Goal: Task Accomplishment & Management: Manage account settings

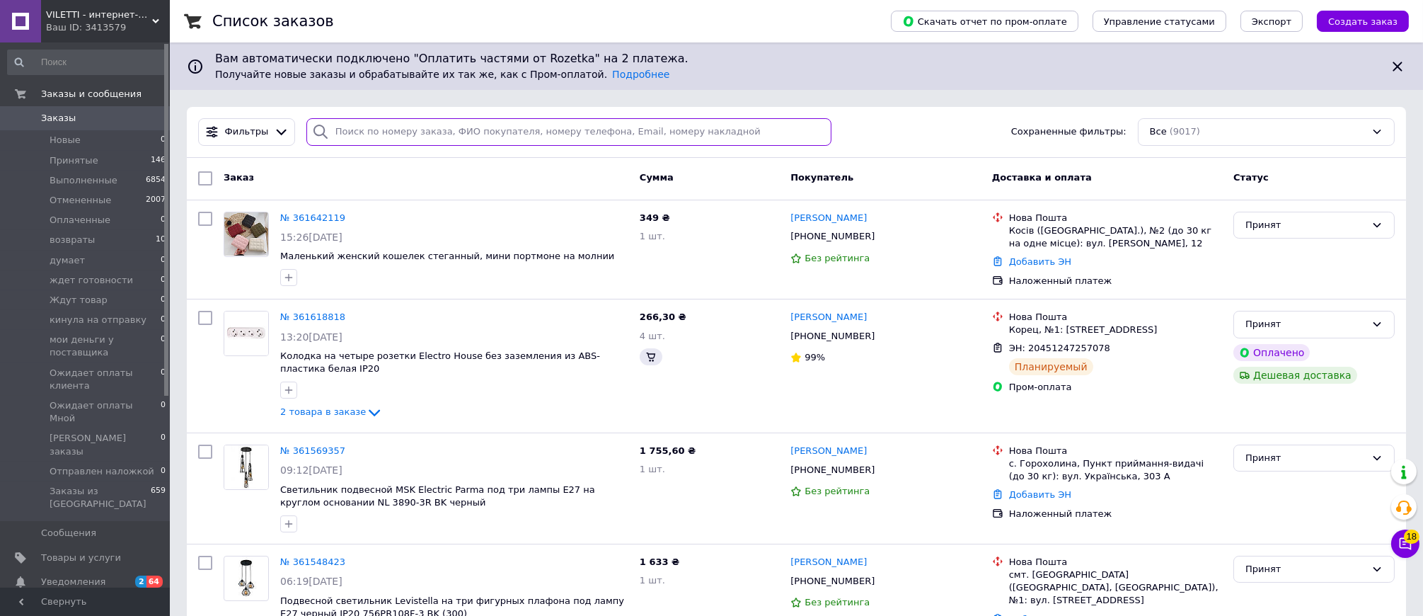
paste input "361415825"
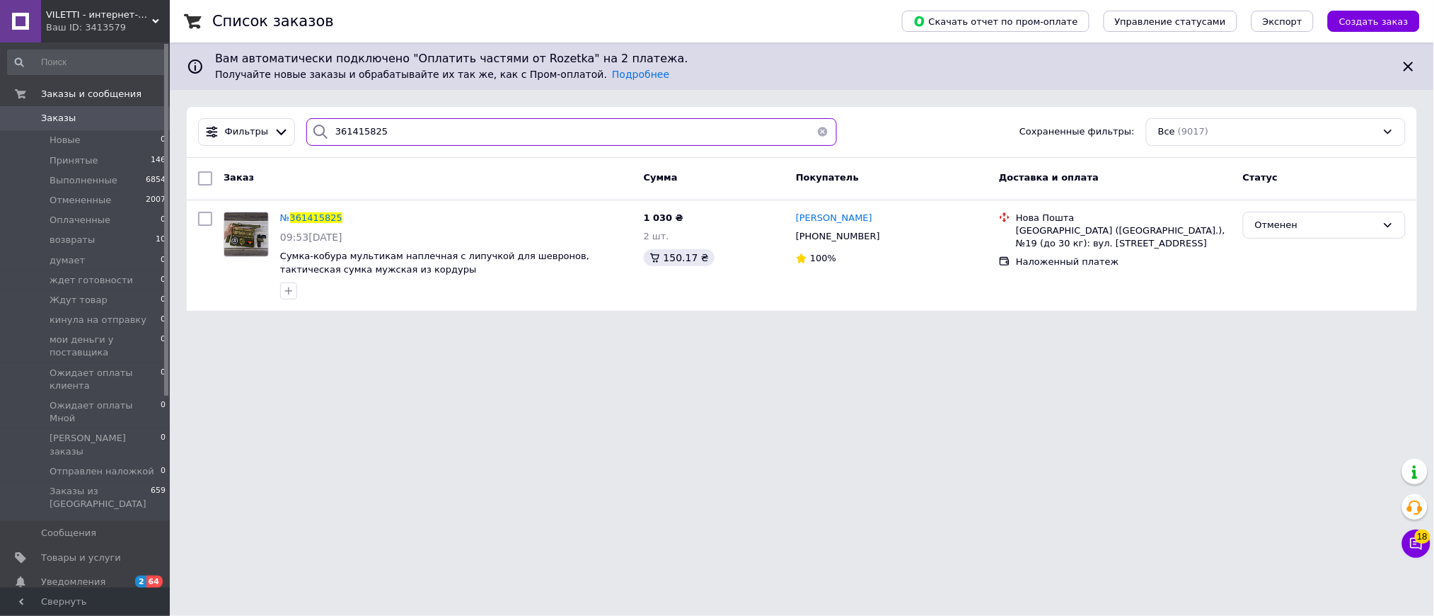
type input "361415825"
click at [74, 551] on span "Товары и услуги" at bounding box center [81, 557] width 80 height 13
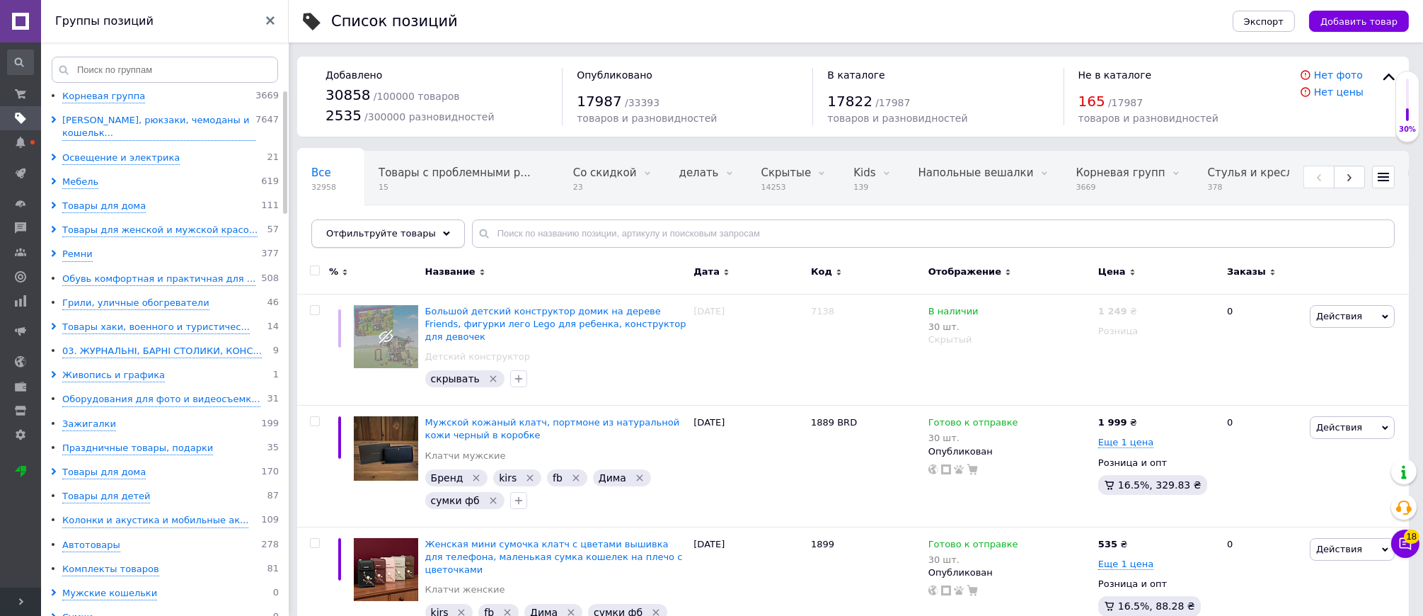
click at [453, 239] on div "Отфильтруйте товары" at bounding box center [388, 233] width 154 height 28
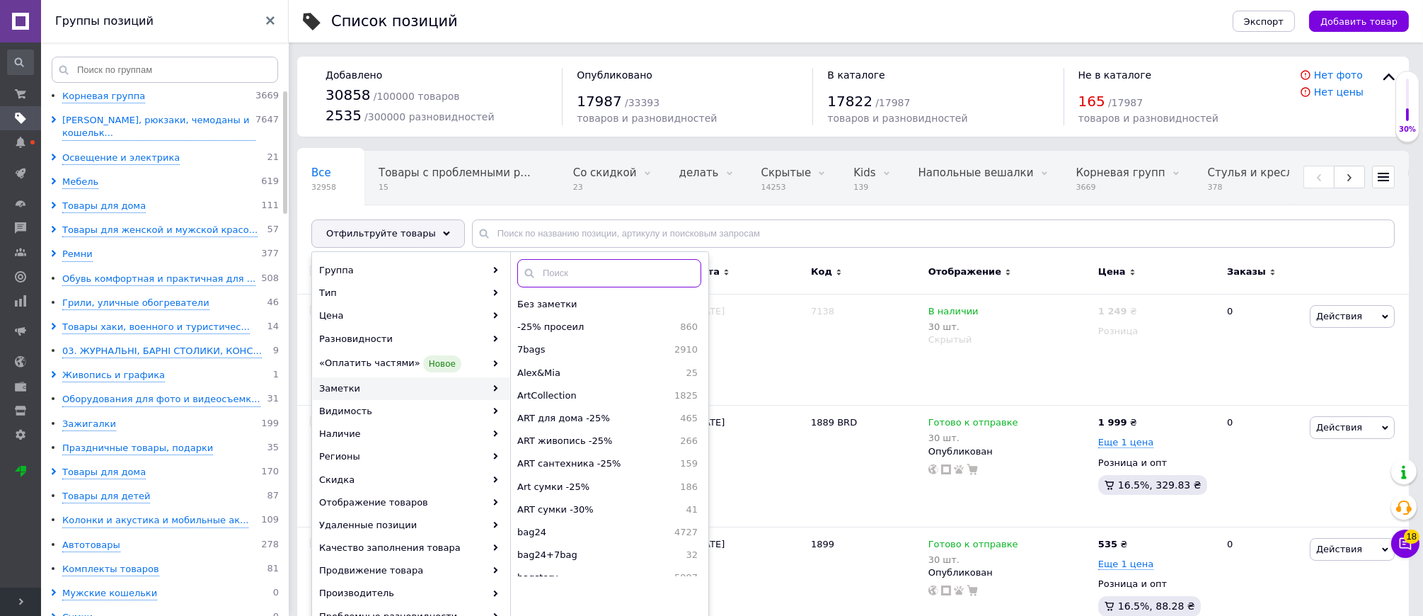
click at [603, 275] on input "text" at bounding box center [609, 273] width 184 height 28
type input "з"
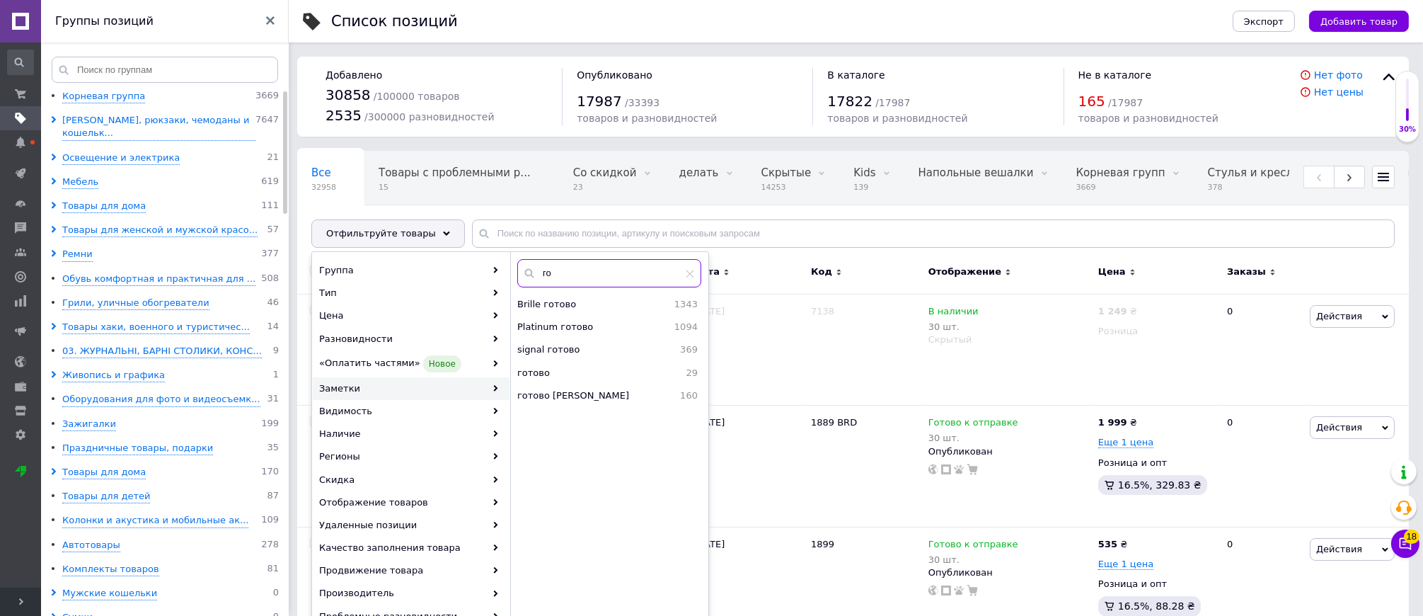
type input "го"
click at [18, 119] on use at bounding box center [20, 117] width 11 height 11
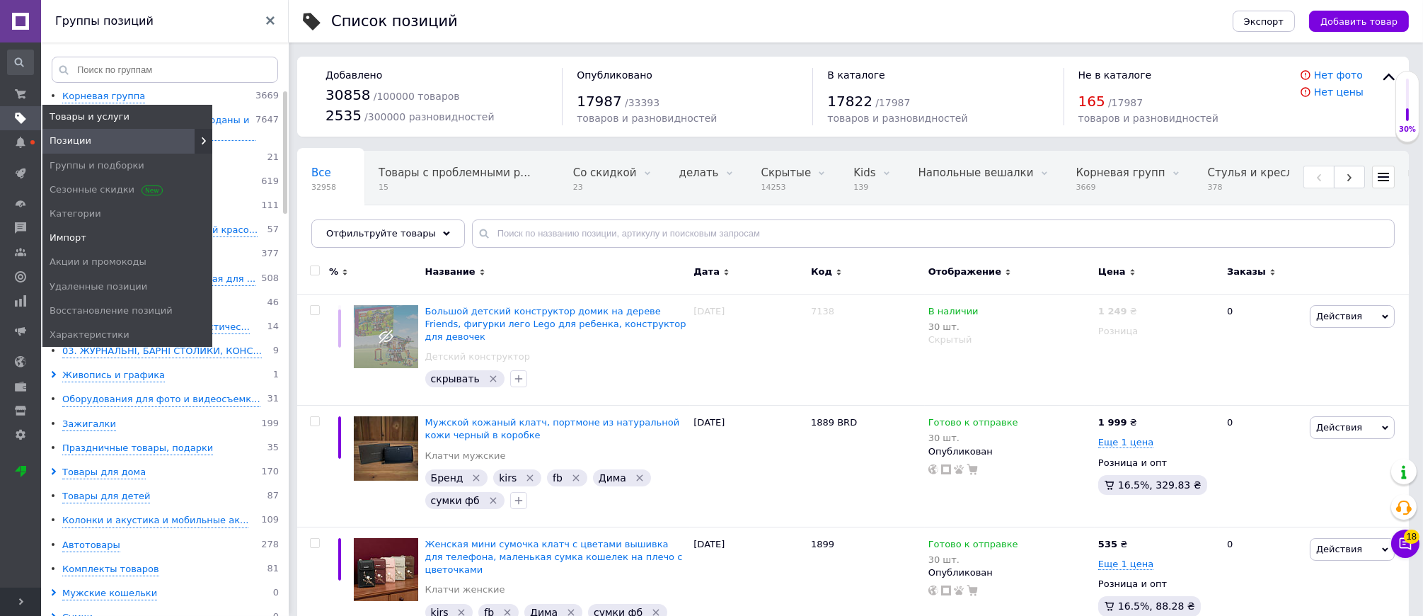
click at [70, 236] on span "Импорт" at bounding box center [68, 237] width 37 height 13
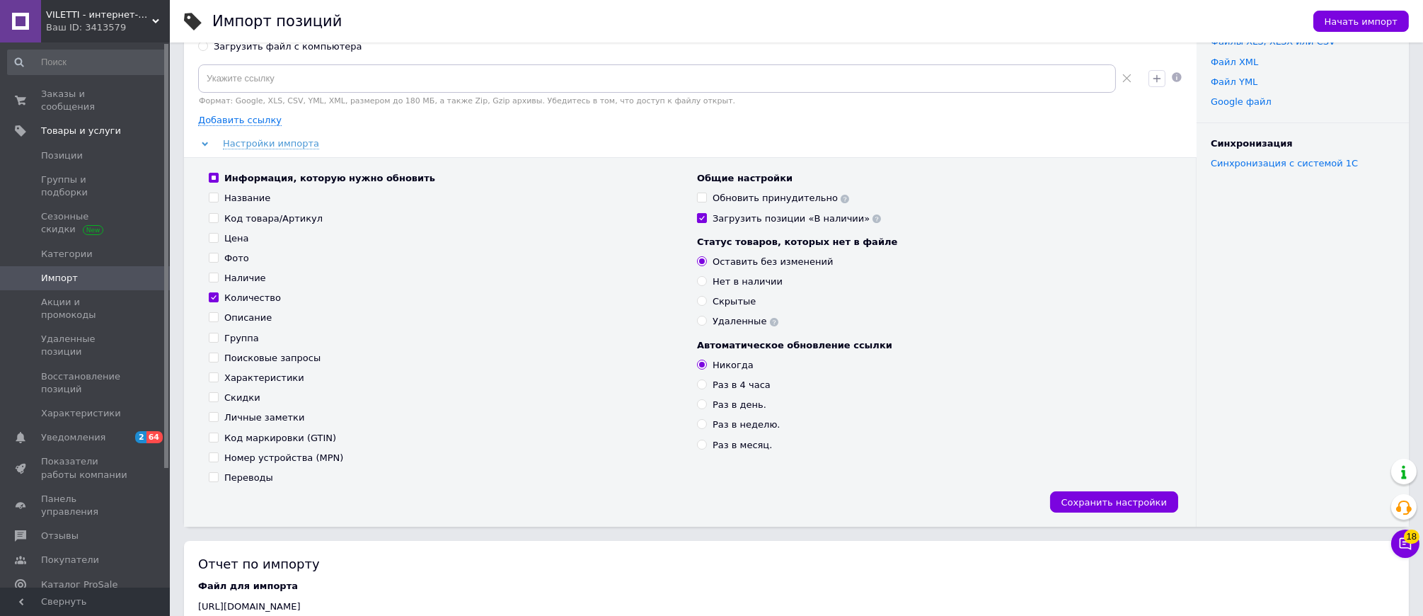
scroll to position [357, 0]
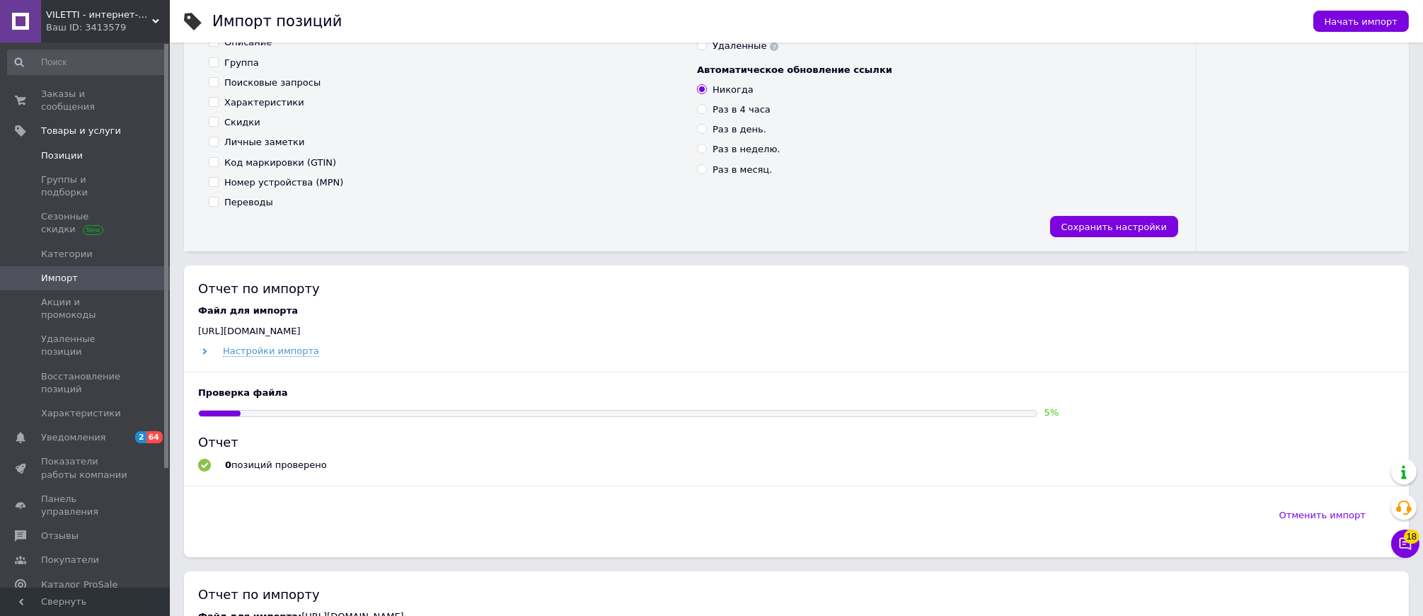
click at [69, 156] on span "Позиции" at bounding box center [62, 155] width 42 height 13
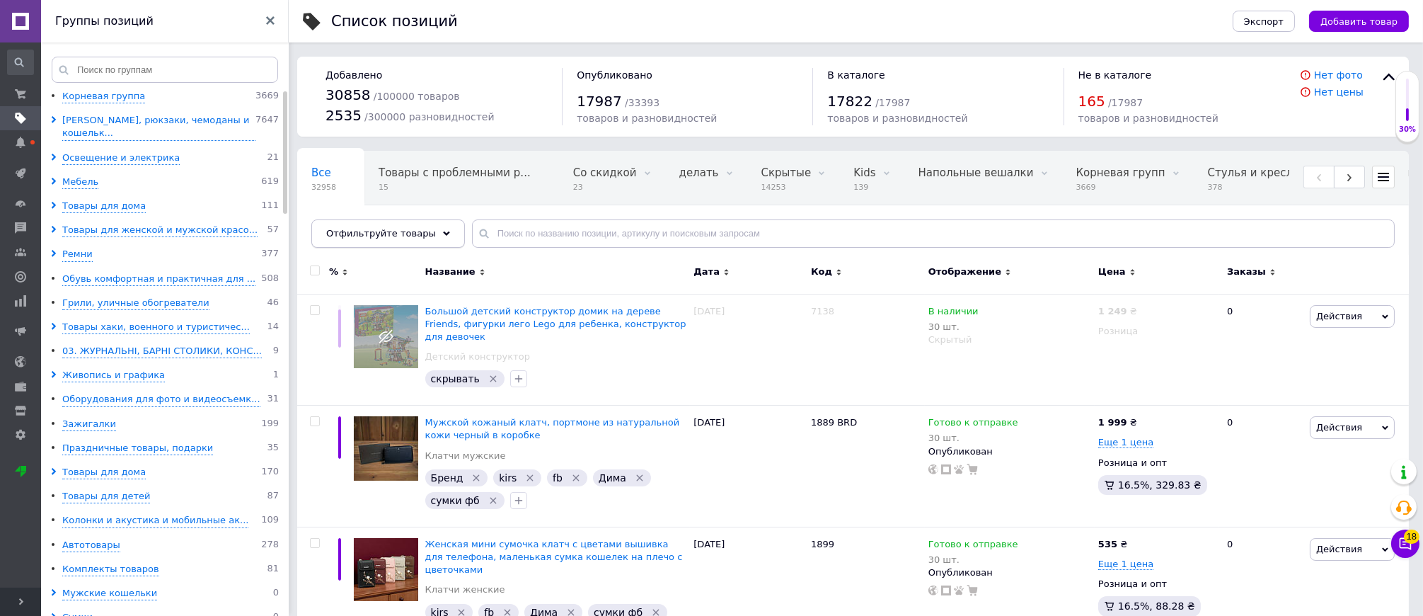
click at [417, 241] on div "Отфильтруйте товары" at bounding box center [388, 233] width 154 height 28
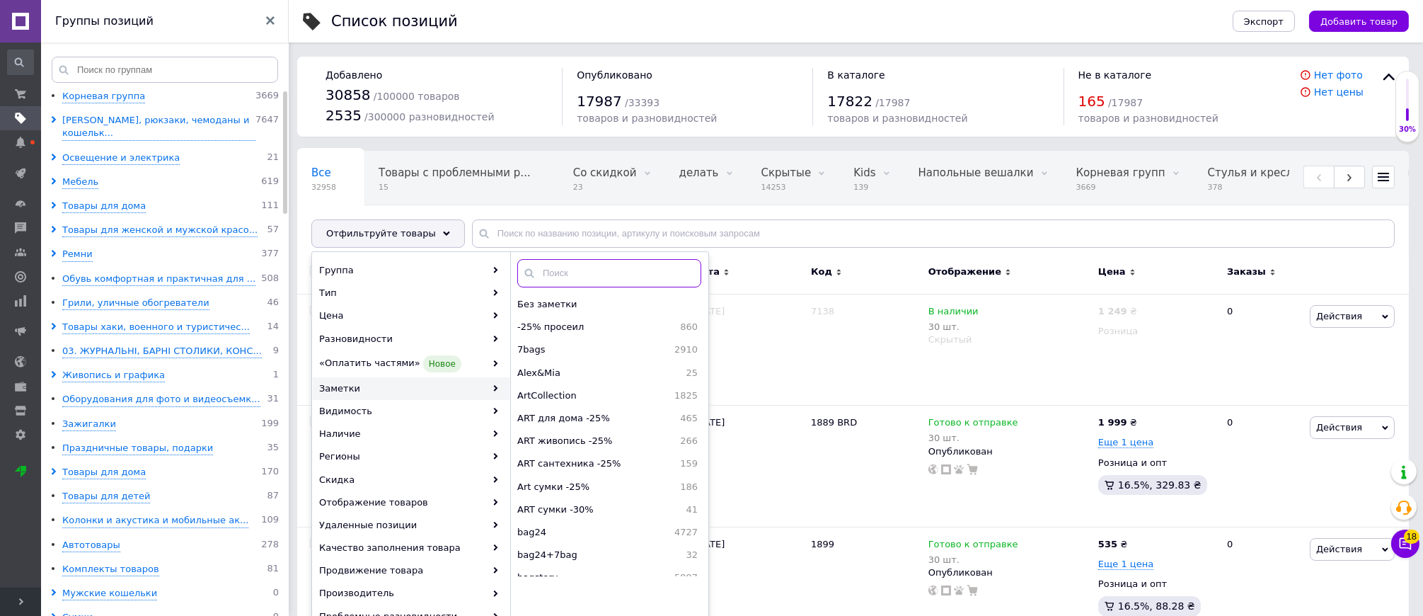
click at [587, 275] on input "text" at bounding box center [609, 273] width 184 height 28
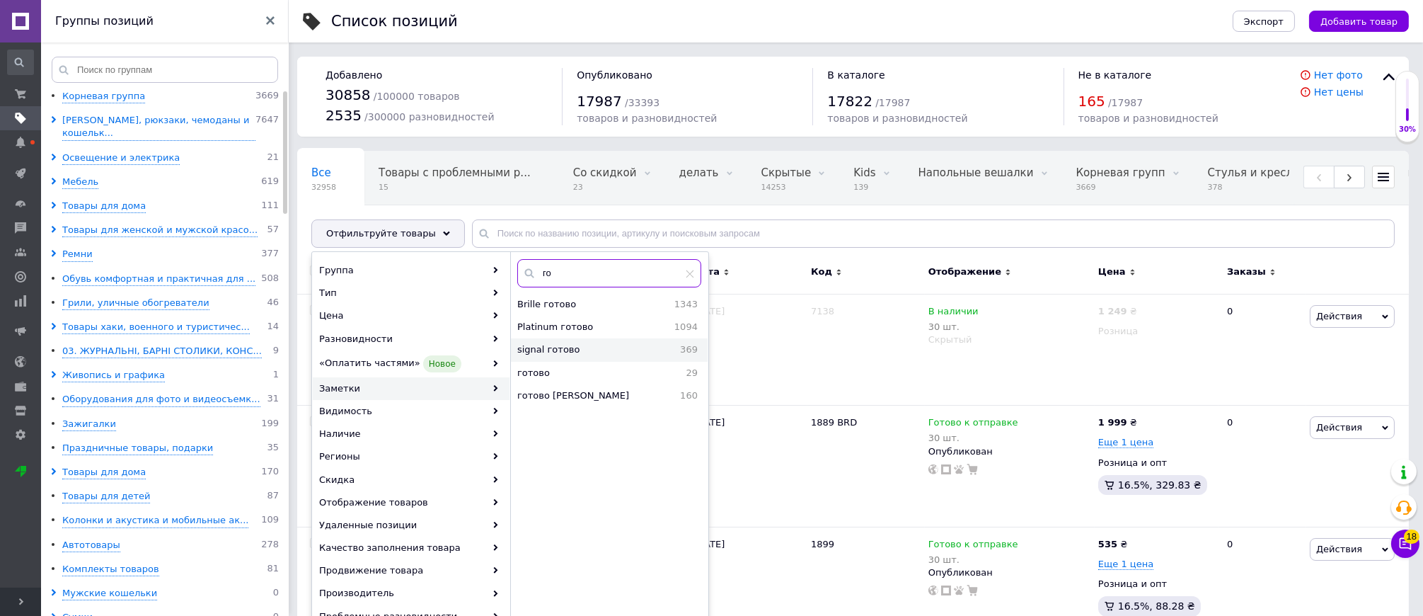
type input "го"
click at [559, 361] on div "signal готово 369" at bounding box center [609, 349] width 197 height 23
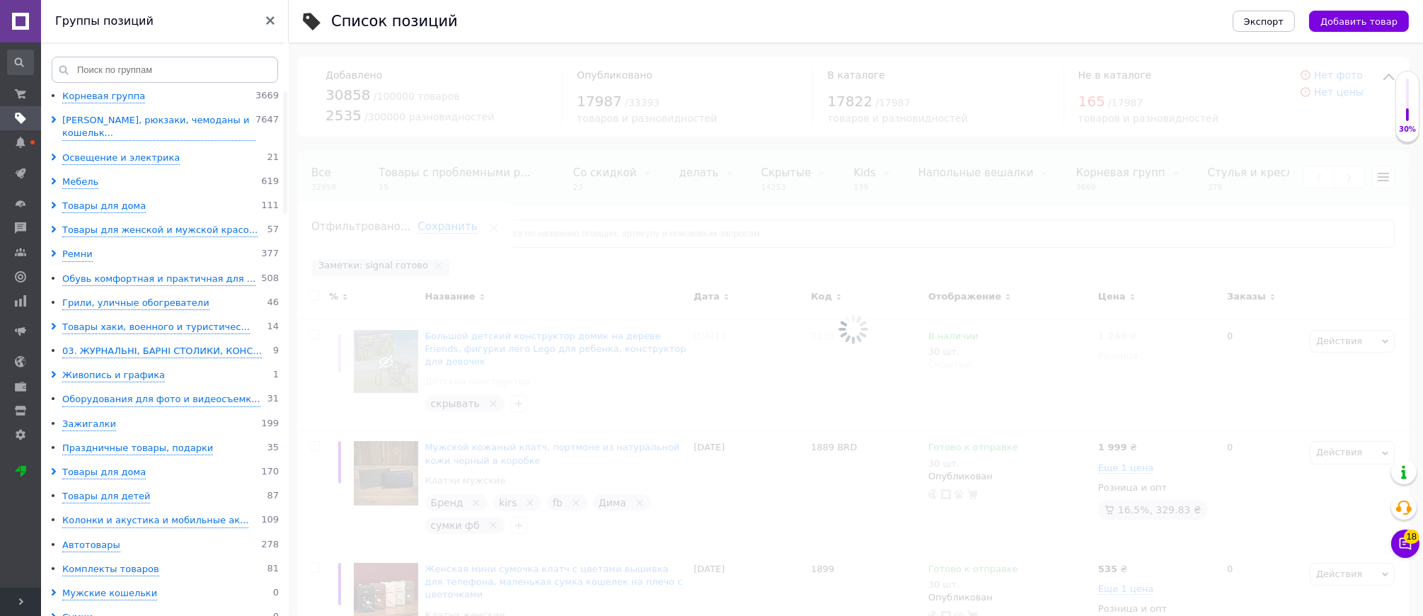
scroll to position [0, 1283]
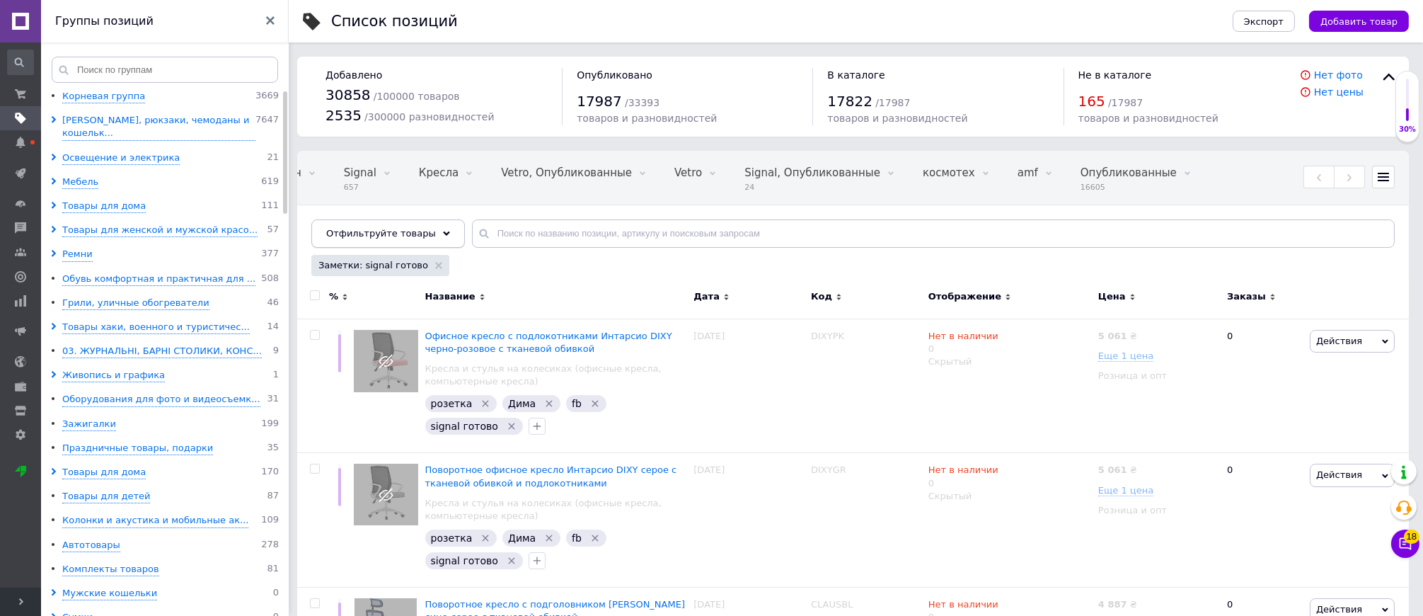
click at [429, 233] on div "Отфильтруйте товары" at bounding box center [388, 233] width 154 height 28
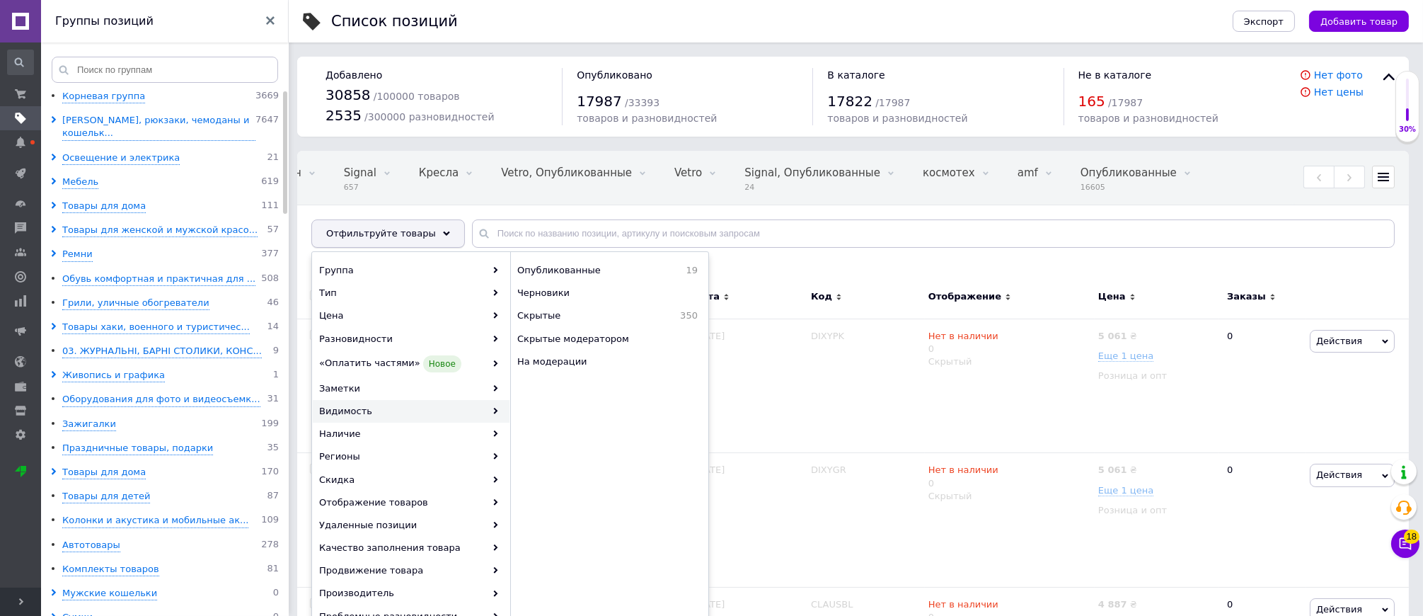
click at [417, 236] on span "Отфильтруйте товары" at bounding box center [381, 233] width 110 height 11
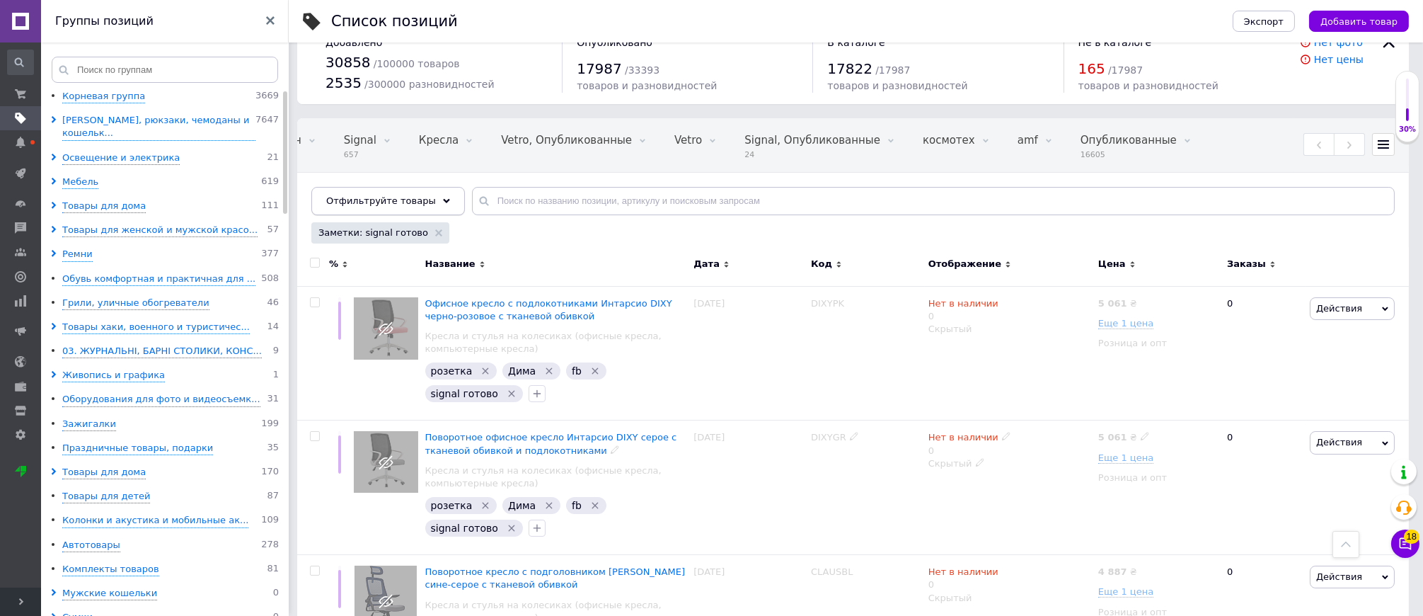
scroll to position [0, 0]
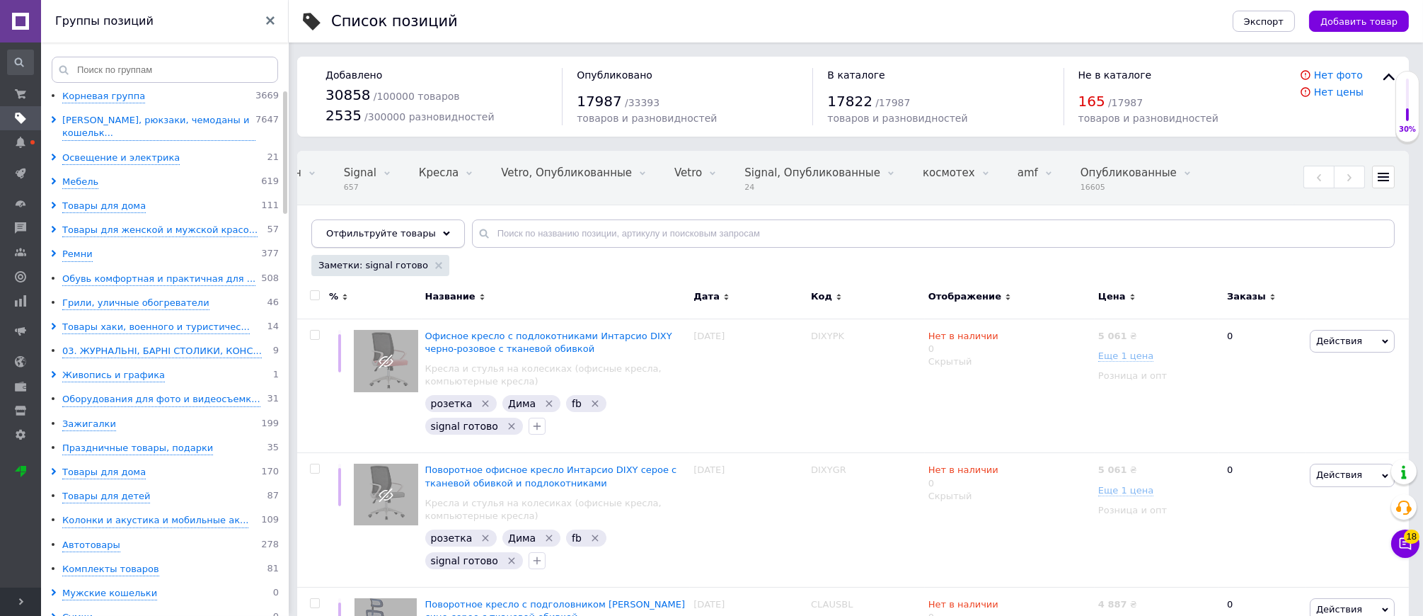
click at [431, 246] on div "Отфильтруйте товары" at bounding box center [388, 233] width 154 height 28
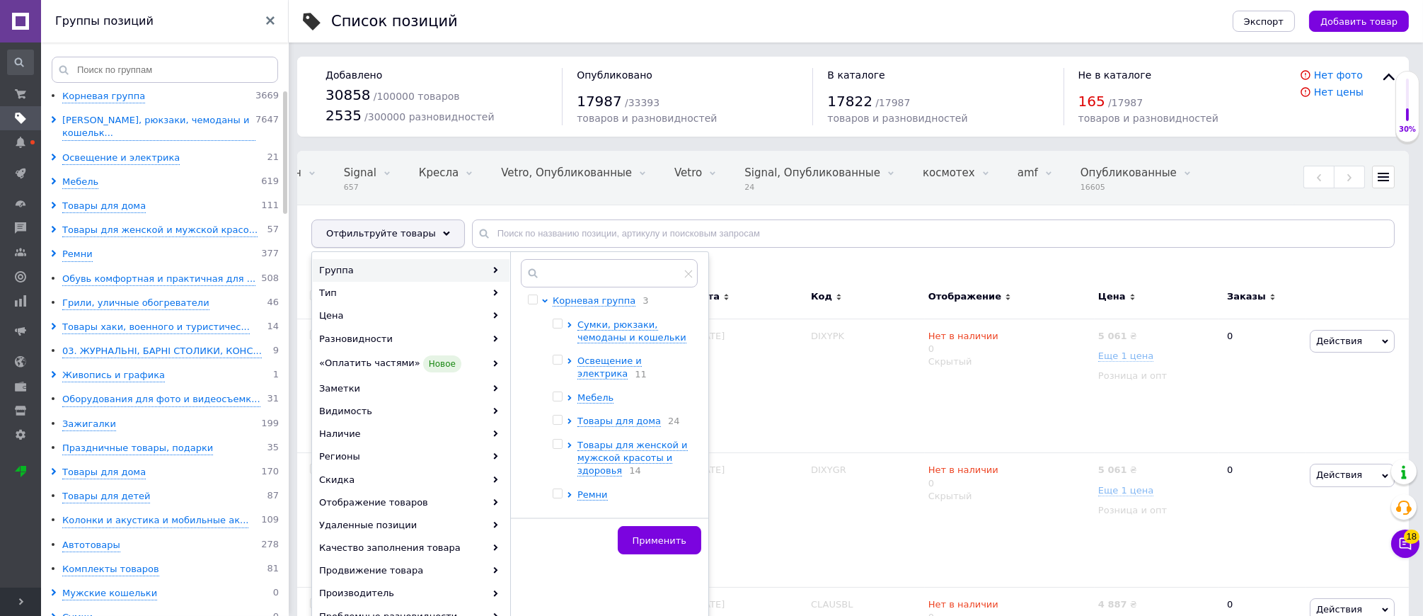
drag, startPoint x: 434, startPoint y: 224, endPoint x: 432, endPoint y: 235, distance: 11.0
click at [434, 226] on div "Отфильтруйте товары" at bounding box center [388, 233] width 154 height 28
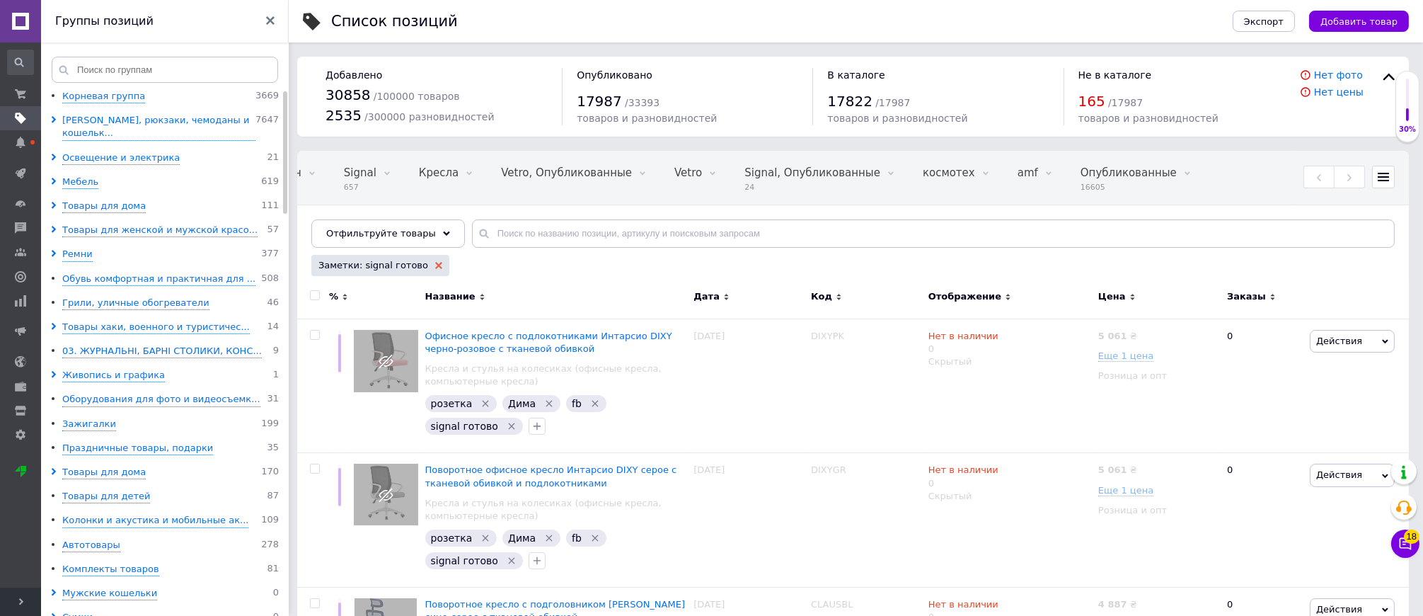
click at [435, 264] on icon at bounding box center [438, 265] width 7 height 7
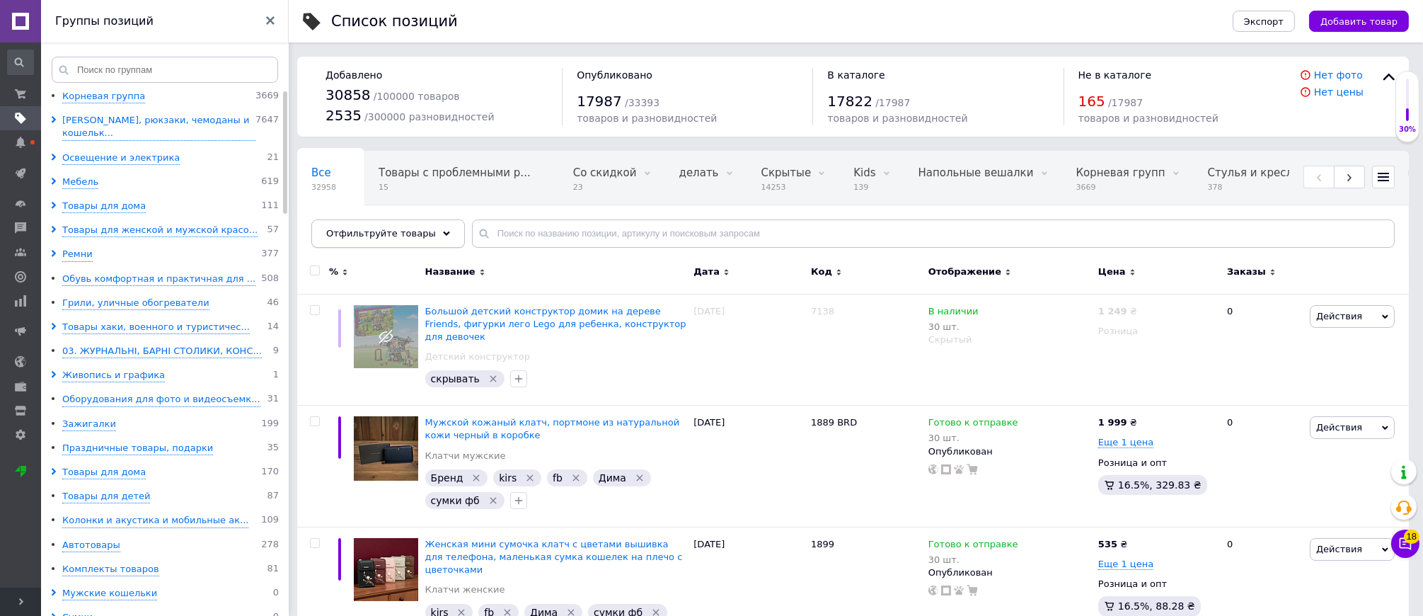
click at [428, 239] on div "Отфильтруйте товары" at bounding box center [388, 233] width 154 height 28
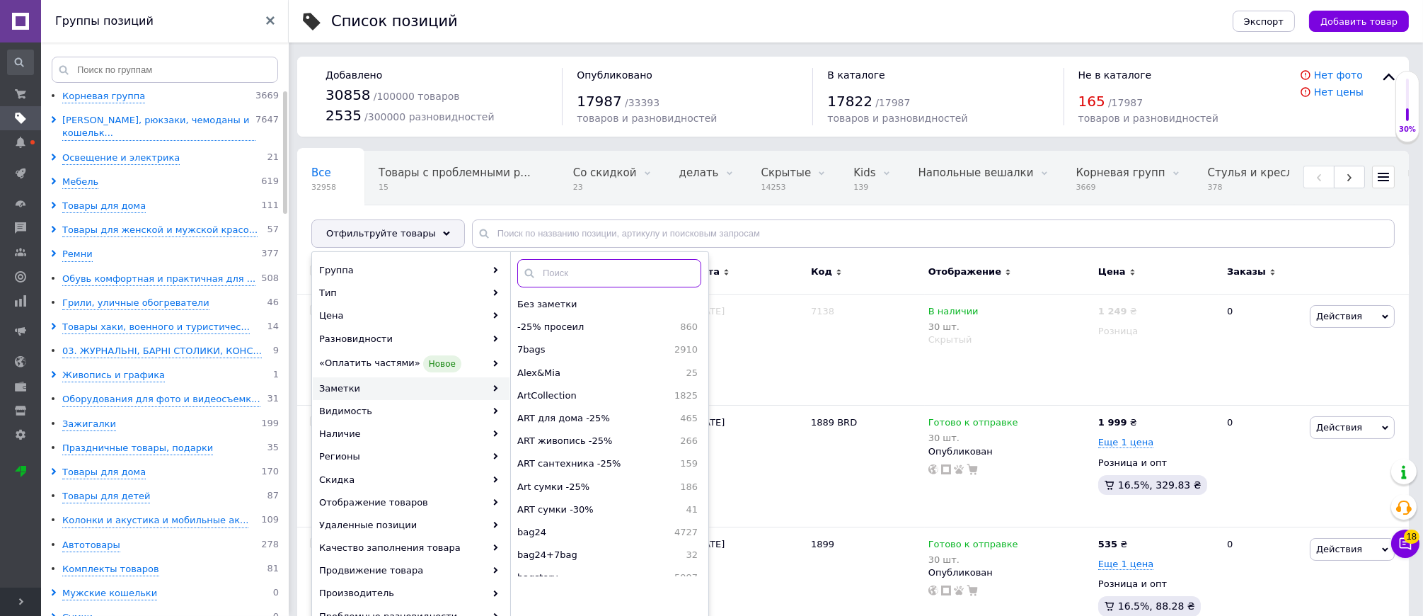
click at [549, 275] on input "text" at bounding box center [609, 273] width 184 height 28
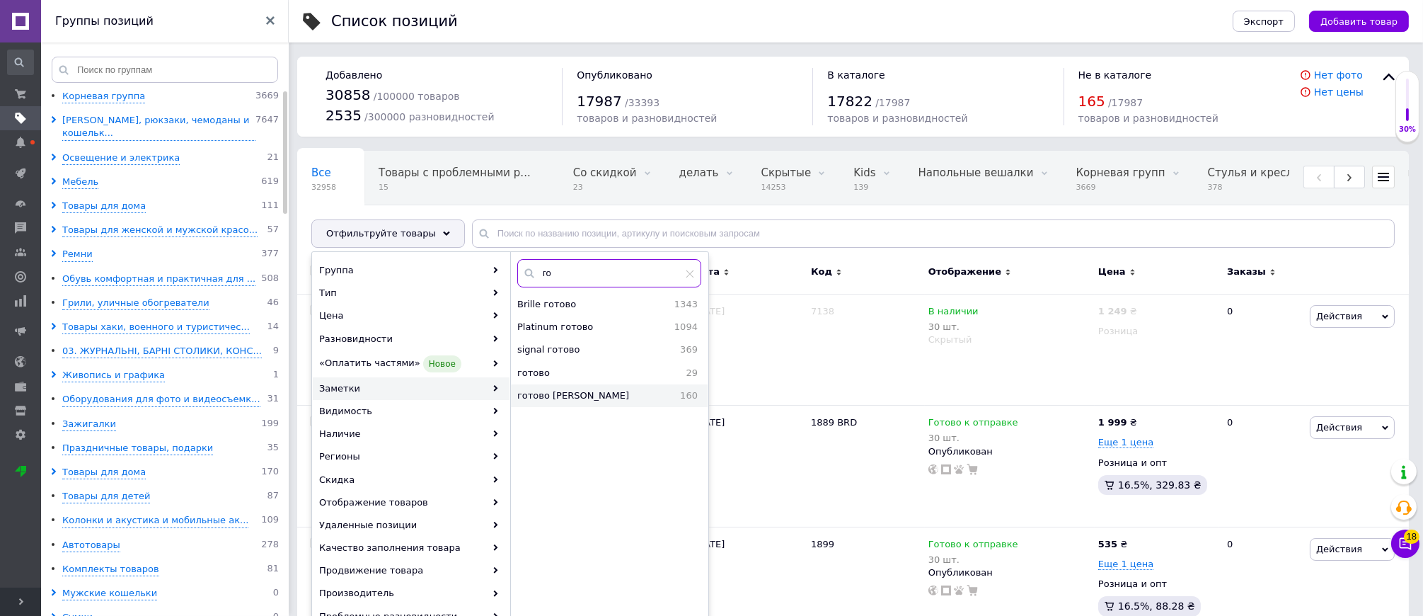
type input "го"
click at [564, 398] on span "готово [PERSON_NAME]" at bounding box center [591, 395] width 148 height 13
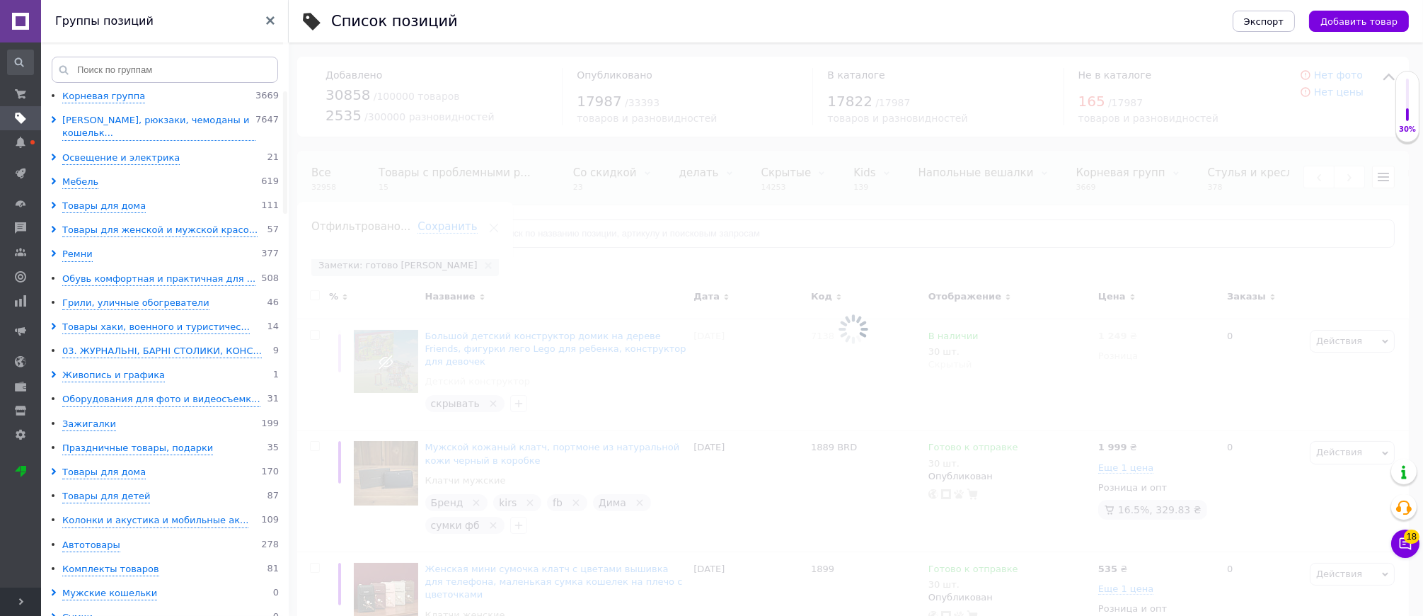
scroll to position [0, 1283]
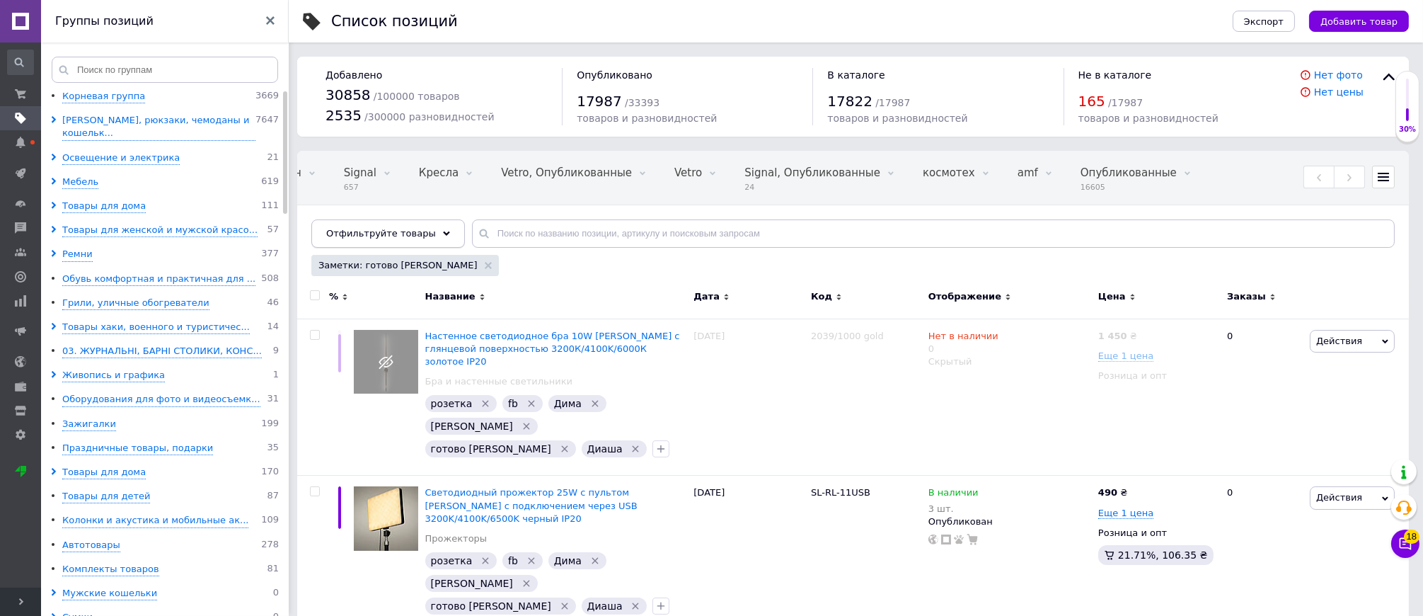
click at [421, 234] on span "Отфильтруйте товары" at bounding box center [381, 233] width 110 height 11
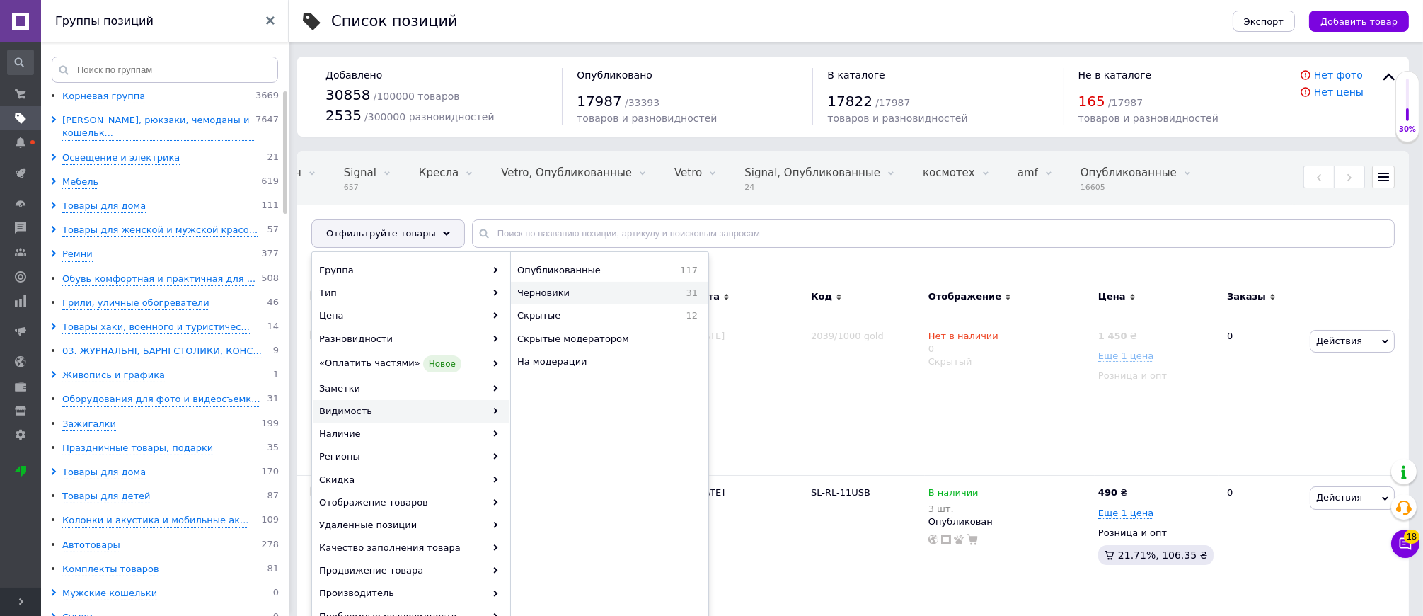
click at [543, 291] on span "Черновики" at bounding box center [583, 293] width 133 height 13
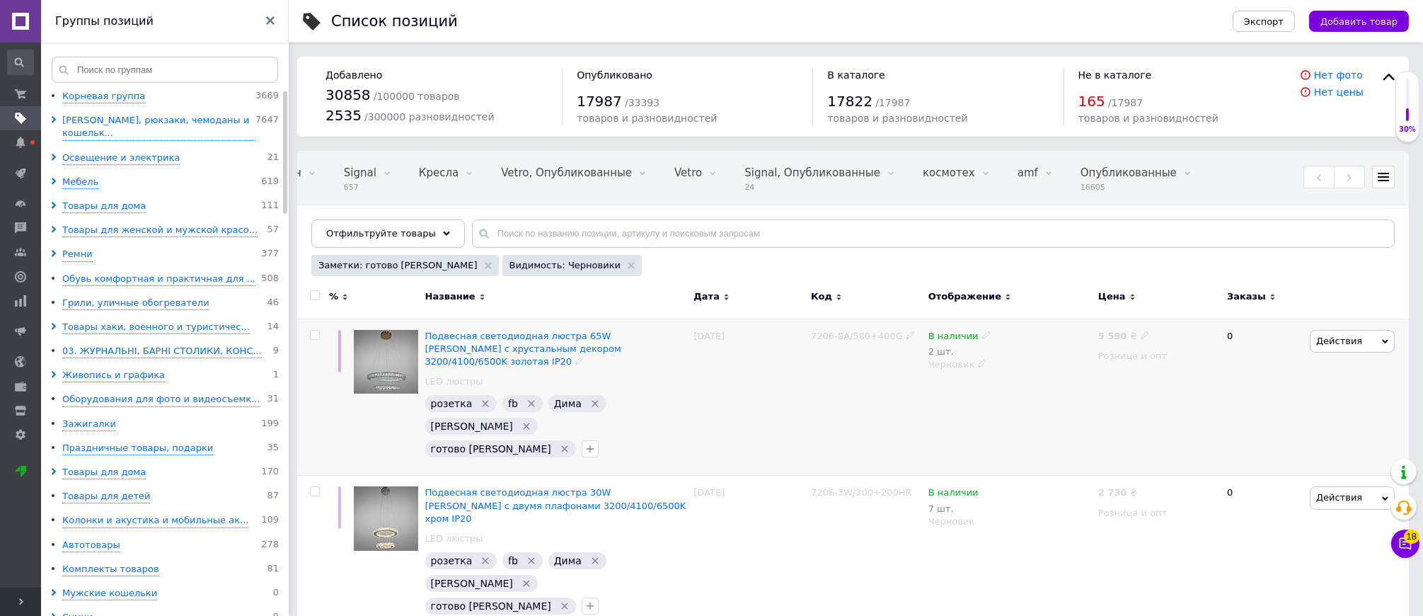
click at [906, 335] on use at bounding box center [910, 334] width 8 height 8
drag, startPoint x: 902, startPoint y: 337, endPoint x: 753, endPoint y: 334, distance: 148.6
click at [736, 331] on div "Подвесная светодиодная люстра 65W [PERSON_NAME] с хрустальным декором 3200/4100…" at bounding box center [852, 396] width 1111 height 157
click at [907, 337] on icon at bounding box center [910, 334] width 8 height 8
drag, startPoint x: 898, startPoint y: 337, endPoint x: 798, endPoint y: 335, distance: 99.8
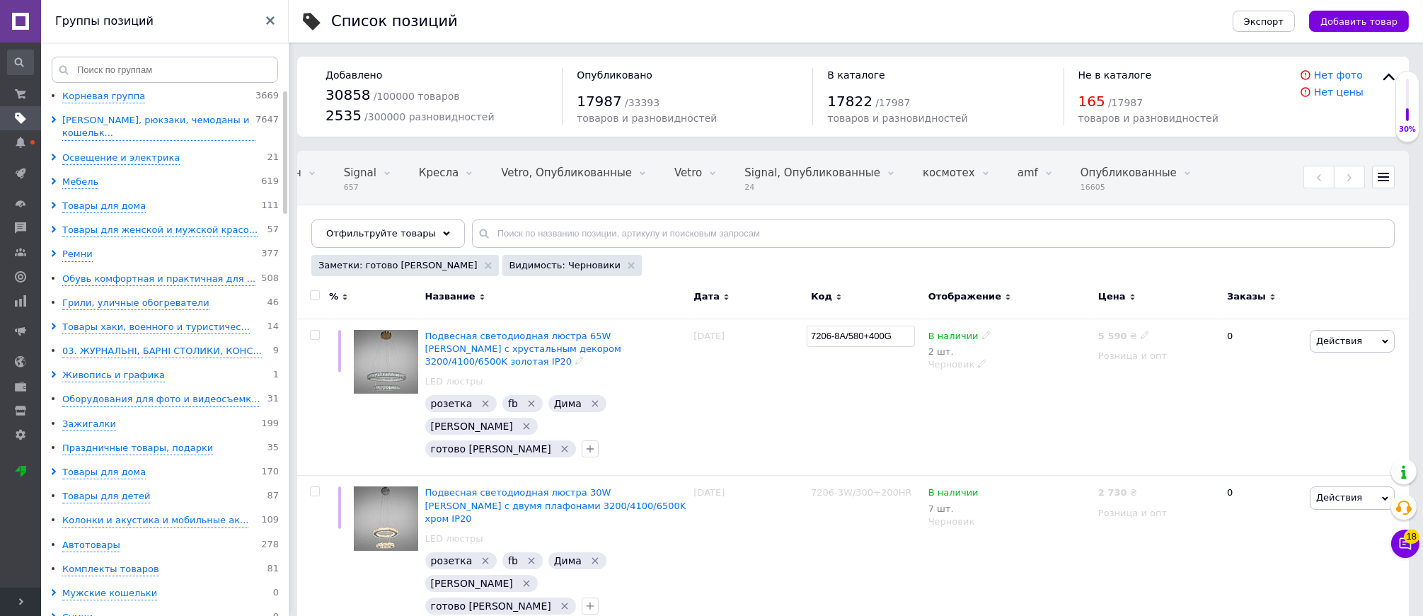
click at [798, 335] on div "Подвесная светодиодная люстра 65W [PERSON_NAME] с хрустальным декором 3200/4100…" at bounding box center [852, 396] width 1111 height 157
click at [822, 500] on use at bounding box center [818, 504] width 8 height 8
drag, startPoint x: 909, startPoint y: 458, endPoint x: 801, endPoint y: 451, distance: 108.5
click at [801, 475] on div "Подвесная светодиодная люстра 30W [PERSON_NAME] с двумя плафонами 3200/4100/650…" at bounding box center [852, 553] width 1111 height 157
